Goal: Navigation & Orientation: Understand site structure

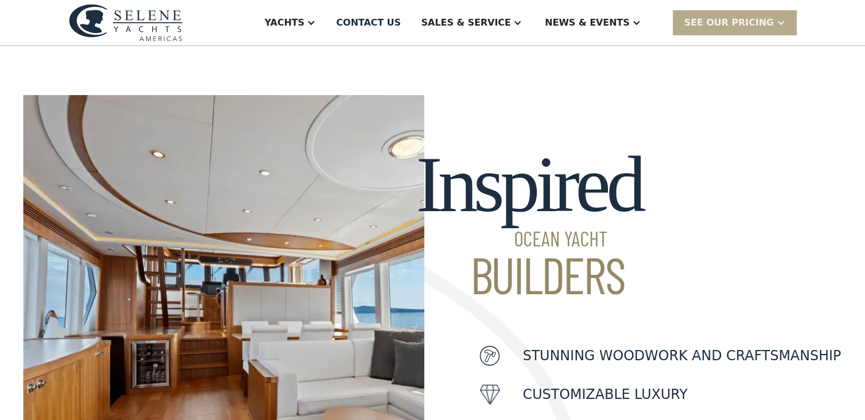
scroll to position [284, 0]
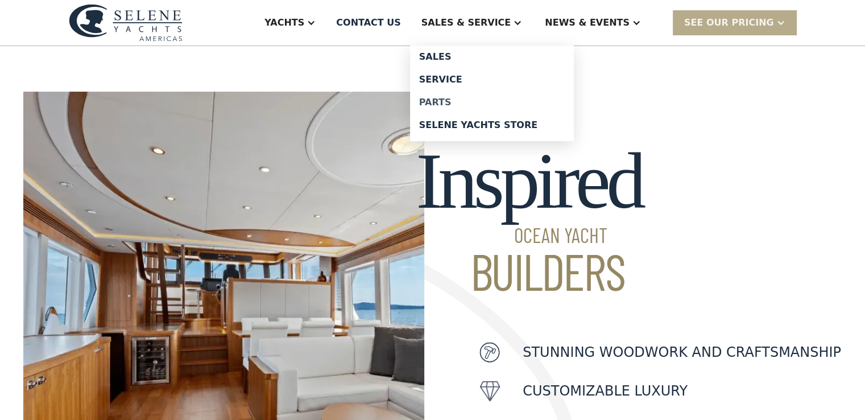
click at [480, 100] on div "Parts" at bounding box center [492, 102] width 146 height 9
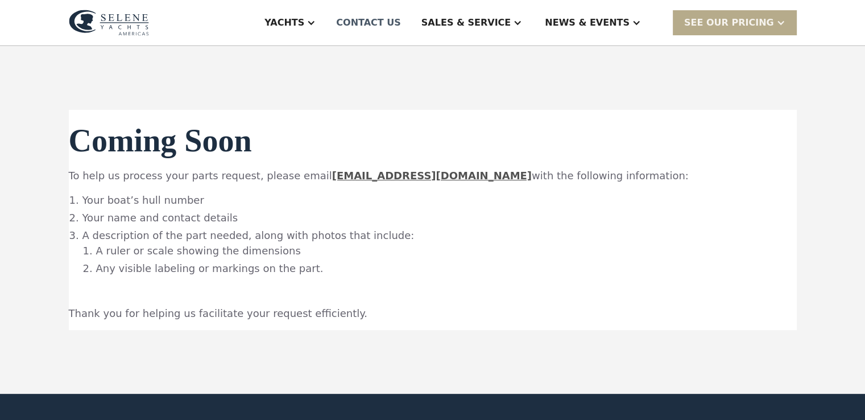
click at [401, 21] on div "Contact US" at bounding box center [368, 23] width 65 height 14
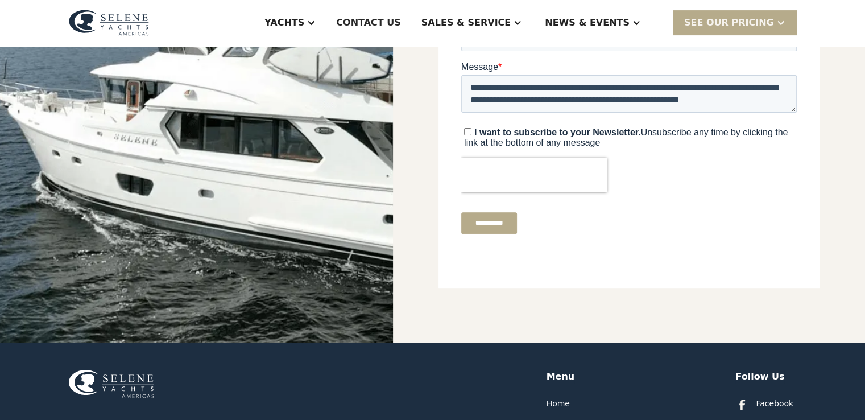
scroll to position [114, 0]
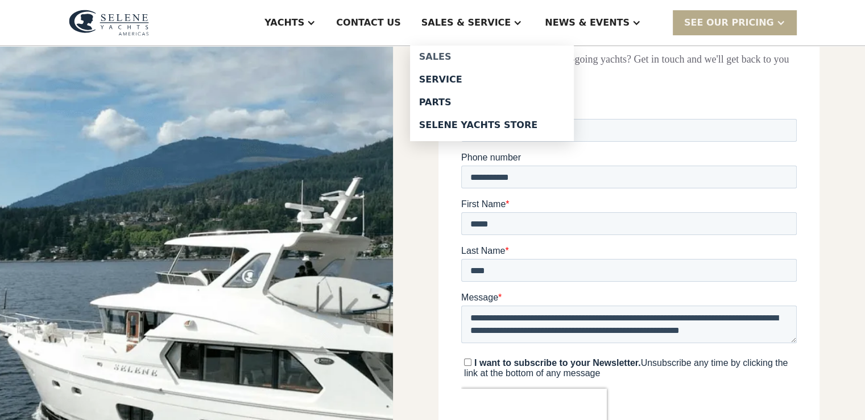
click at [479, 55] on div "Sales" at bounding box center [492, 56] width 146 height 9
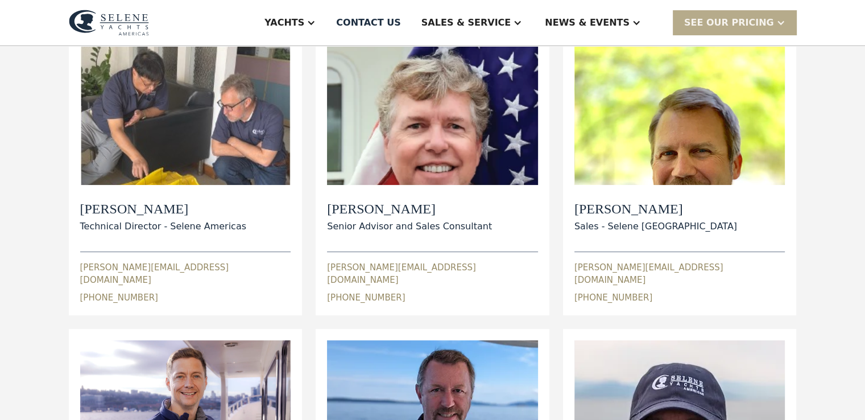
scroll to position [171, 0]
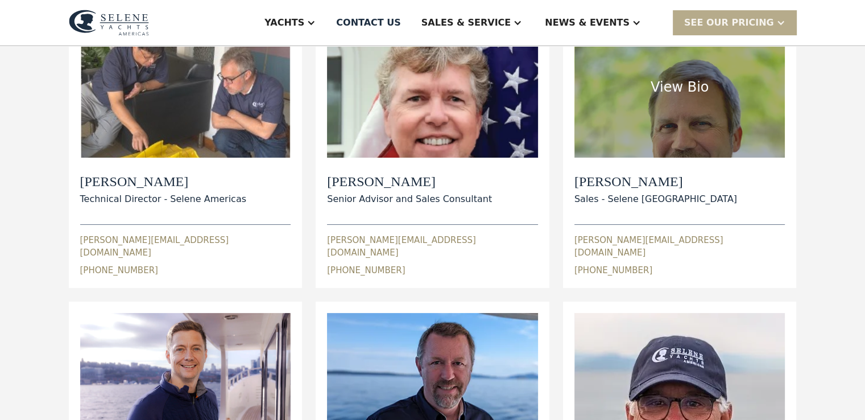
click at [690, 128] on div "View Bio" at bounding box center [680, 87] width 211 height 141
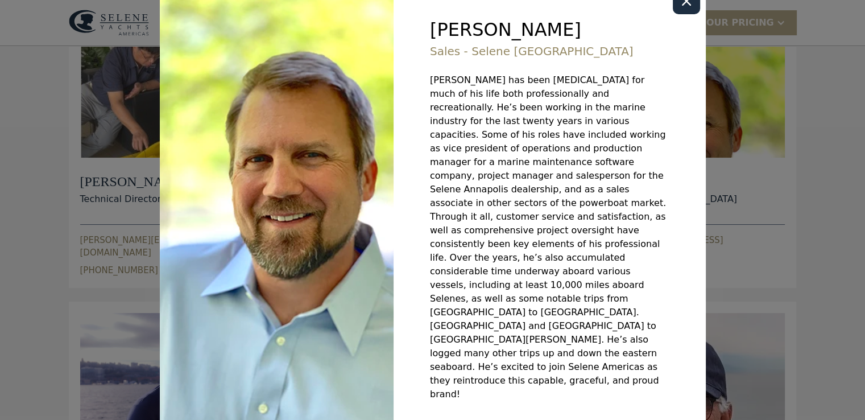
click at [683, 5] on div "Close modal" at bounding box center [686, 0] width 9 height 9
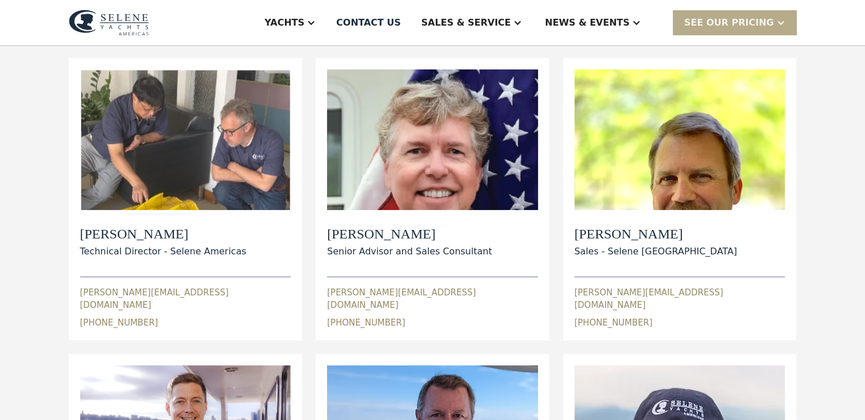
scroll to position [114, 0]
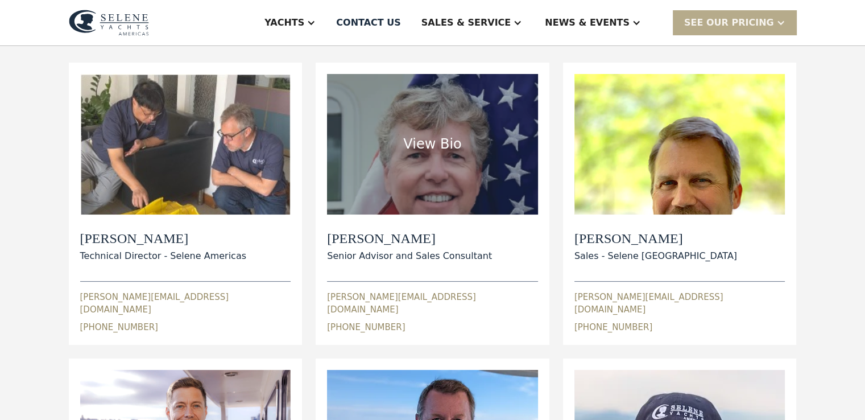
click at [447, 170] on div "View Bio" at bounding box center [432, 144] width 211 height 141
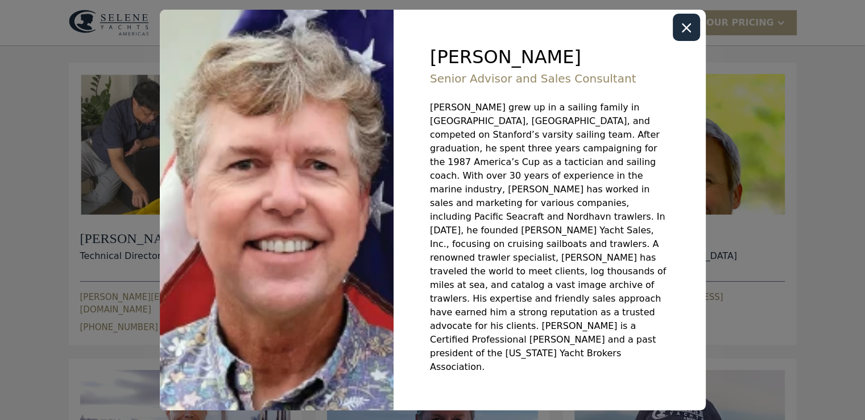
click at [687, 32] on div "Close modal" at bounding box center [686, 27] width 9 height 9
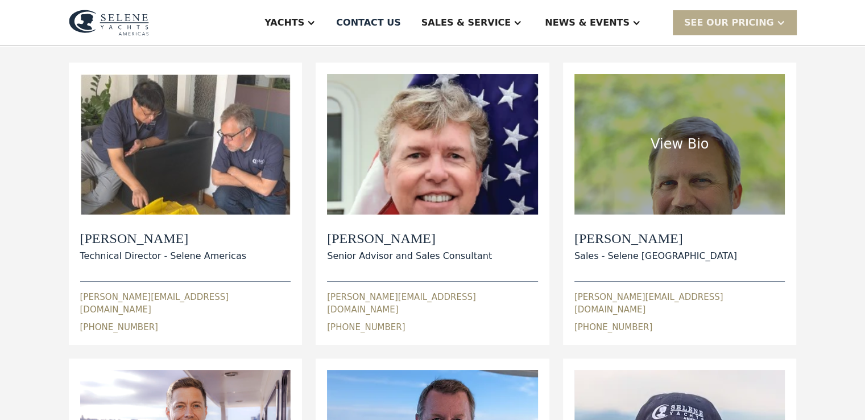
drag, startPoint x: 673, startPoint y: 171, endPoint x: 626, endPoint y: 160, distance: 47.3
click at [659, 180] on div "View Bio" at bounding box center [680, 144] width 211 height 141
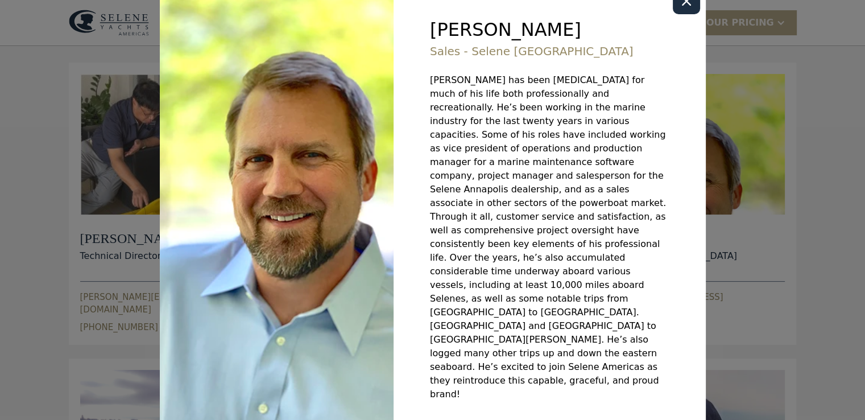
click at [682, 6] on icon "Close modal" at bounding box center [686, 1] width 9 height 9
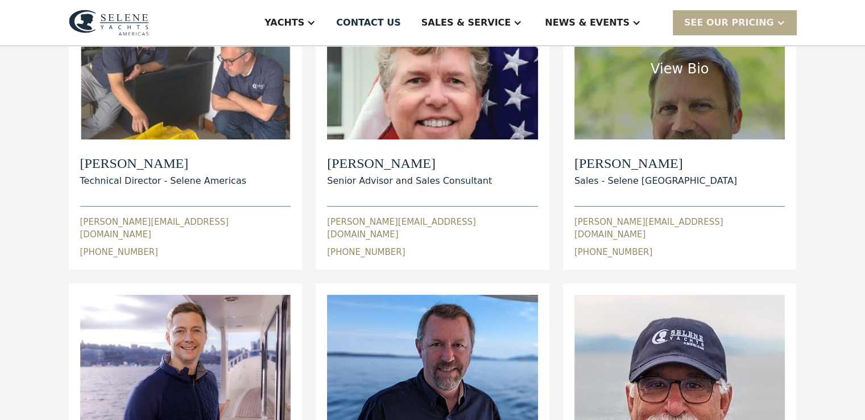
scroll to position [341, 0]
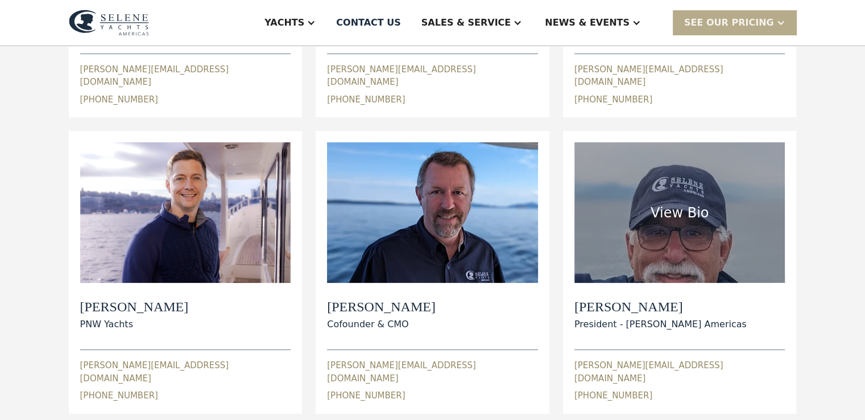
click at [626, 238] on div "View Bio" at bounding box center [680, 212] width 211 height 141
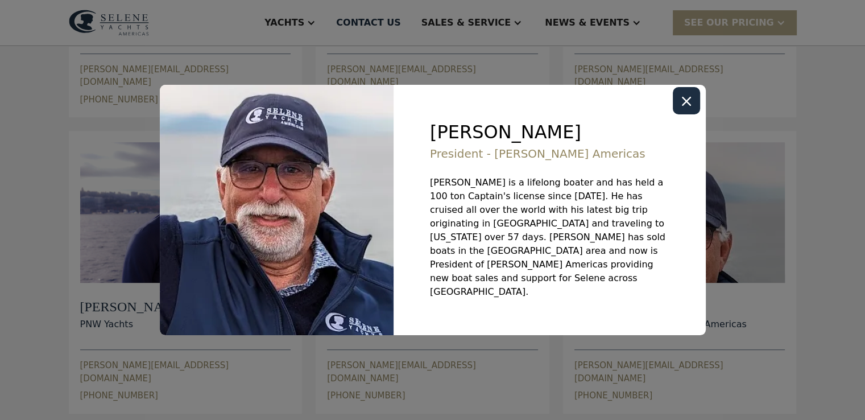
click at [694, 114] on div "Close modal" at bounding box center [686, 100] width 27 height 27
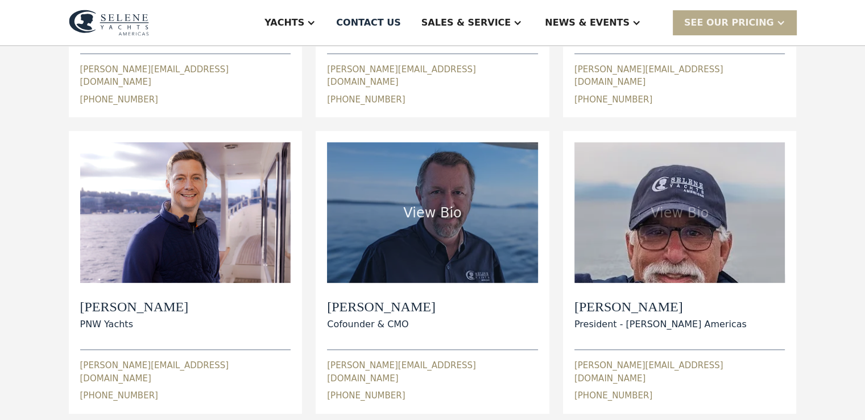
click at [439, 228] on div "View Bio" at bounding box center [432, 212] width 211 height 141
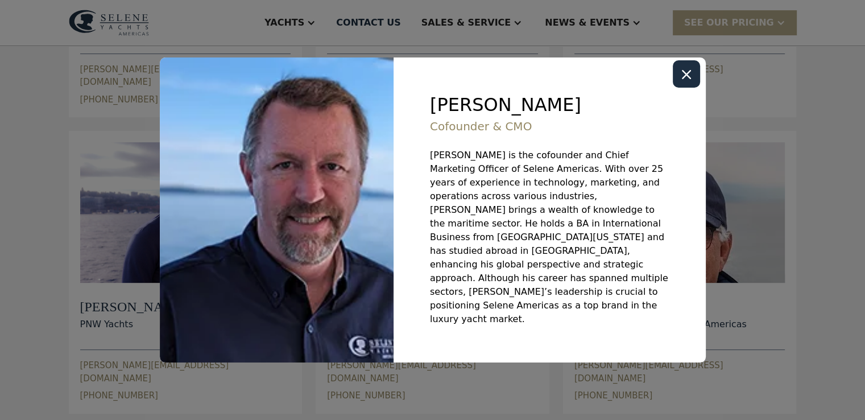
drag, startPoint x: 691, startPoint y: 92, endPoint x: 682, endPoint y: 102, distance: 14.1
click at [691, 88] on div "Close modal" at bounding box center [686, 73] width 27 height 27
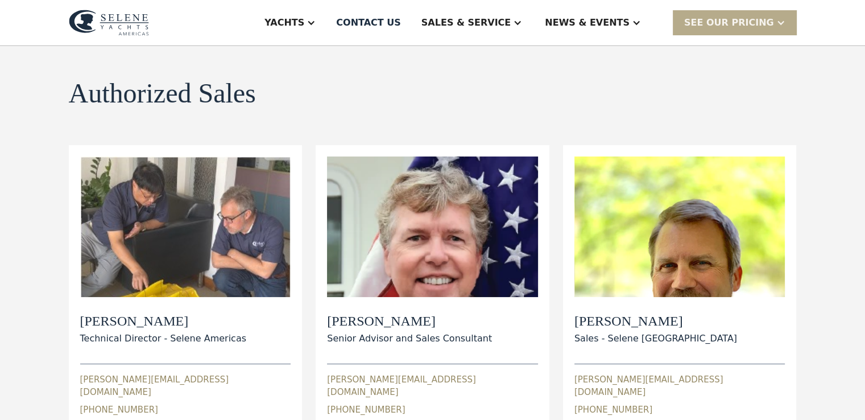
scroll to position [0, 0]
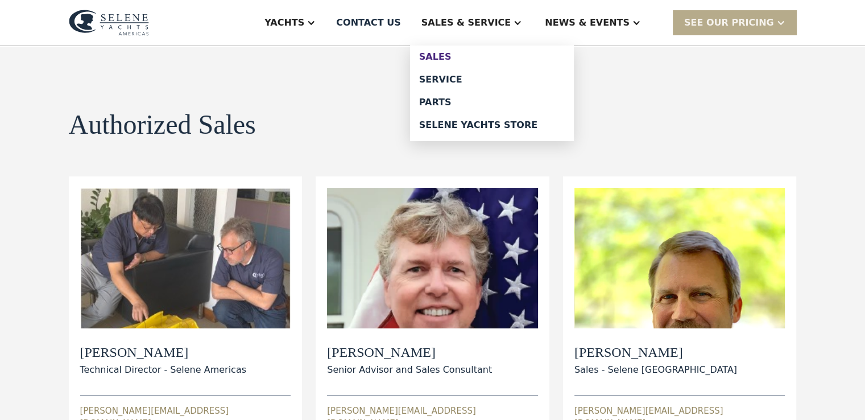
click at [472, 61] on div "Sales" at bounding box center [492, 56] width 146 height 9
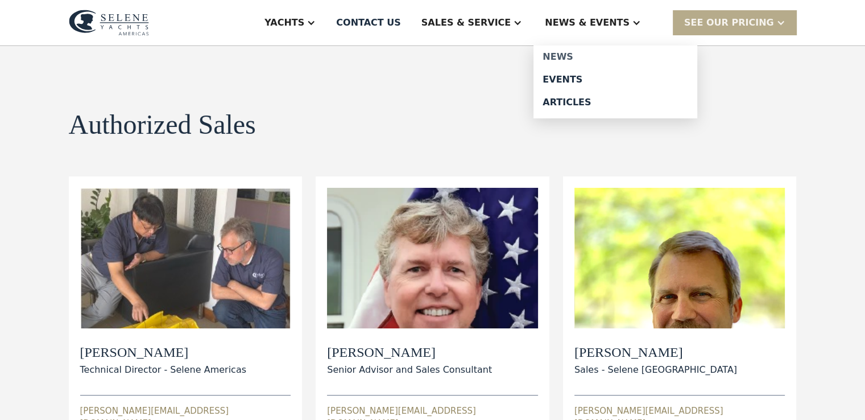
click at [577, 54] on div "News" at bounding box center [616, 56] width 146 height 9
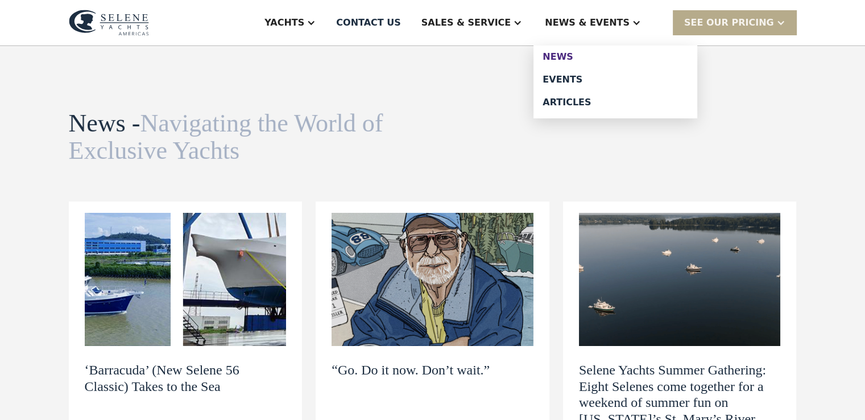
click at [584, 57] on div "News" at bounding box center [616, 56] width 146 height 9
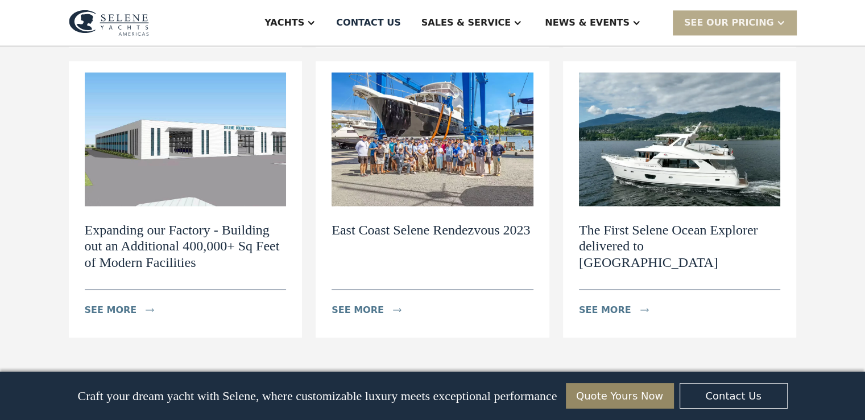
scroll to position [1479, 0]
